Goal: Transaction & Acquisition: Purchase product/service

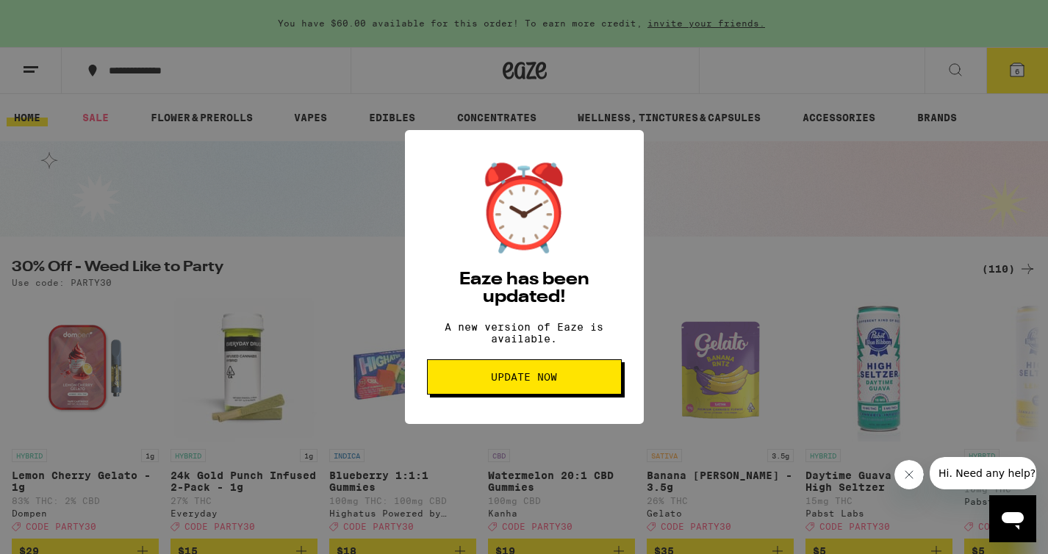
click at [540, 381] on span "Update Now" at bounding box center [524, 377] width 66 height 10
